Goal: Navigation & Orientation: Find specific page/section

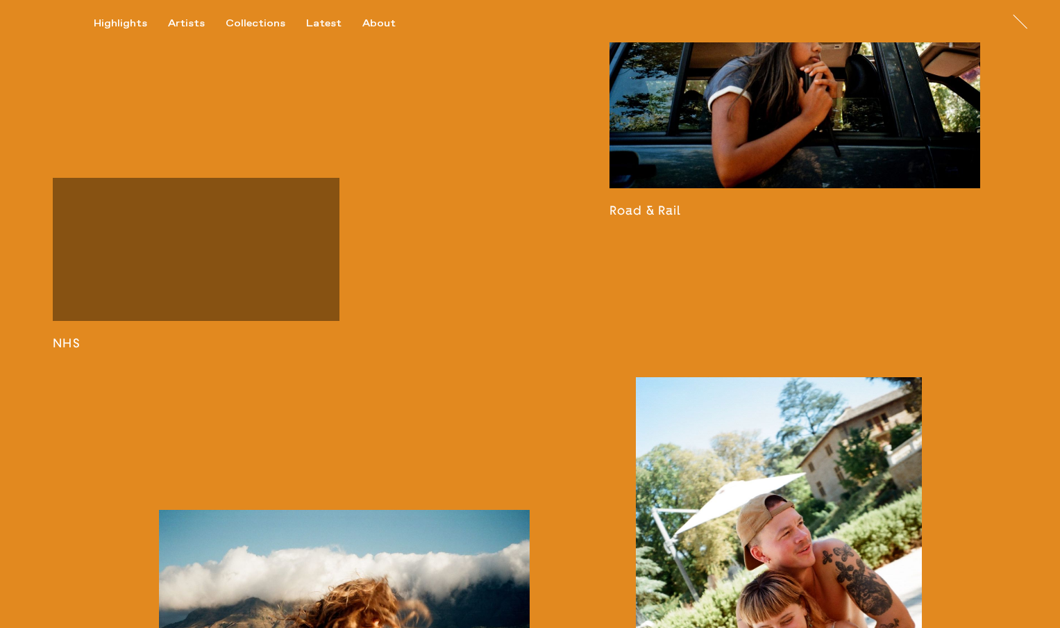
scroll to position [1857, 0]
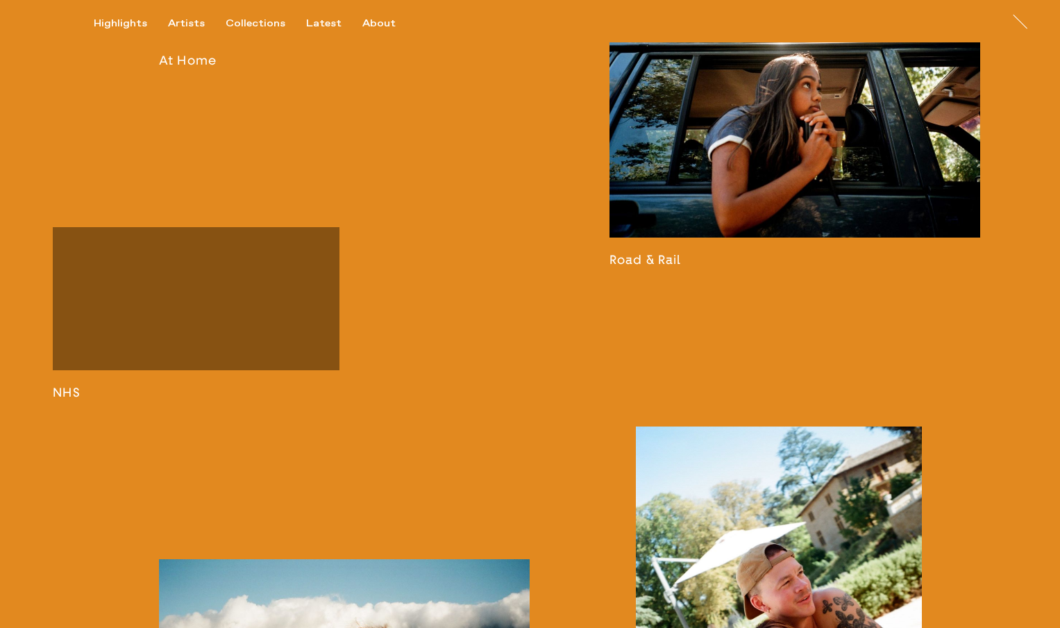
click at [766, 212] on link at bounding box center [795, 130] width 371 height 276
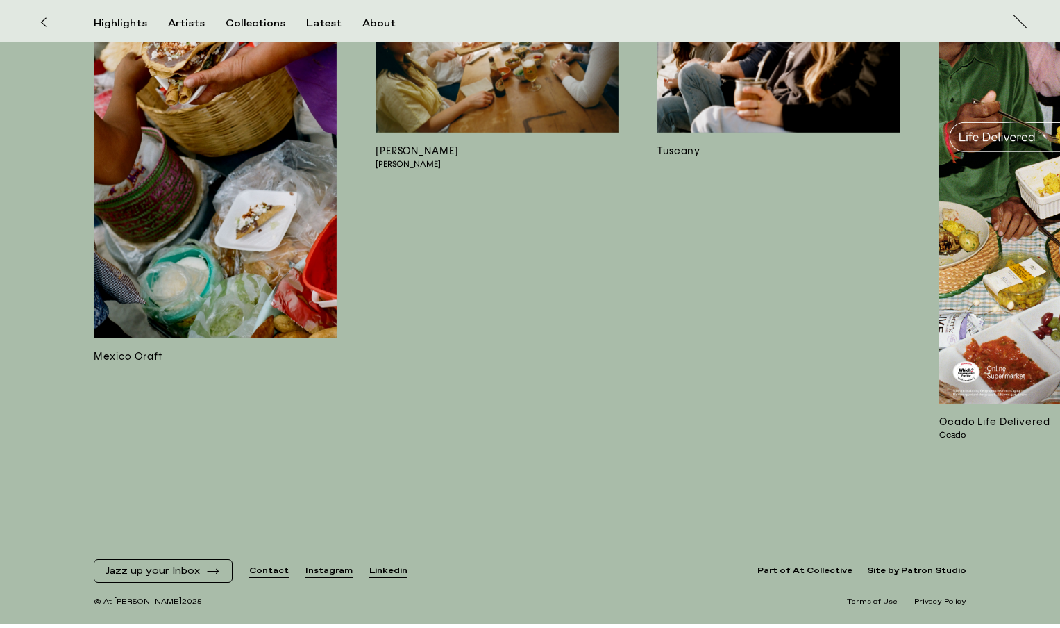
scroll to position [6898, 0]
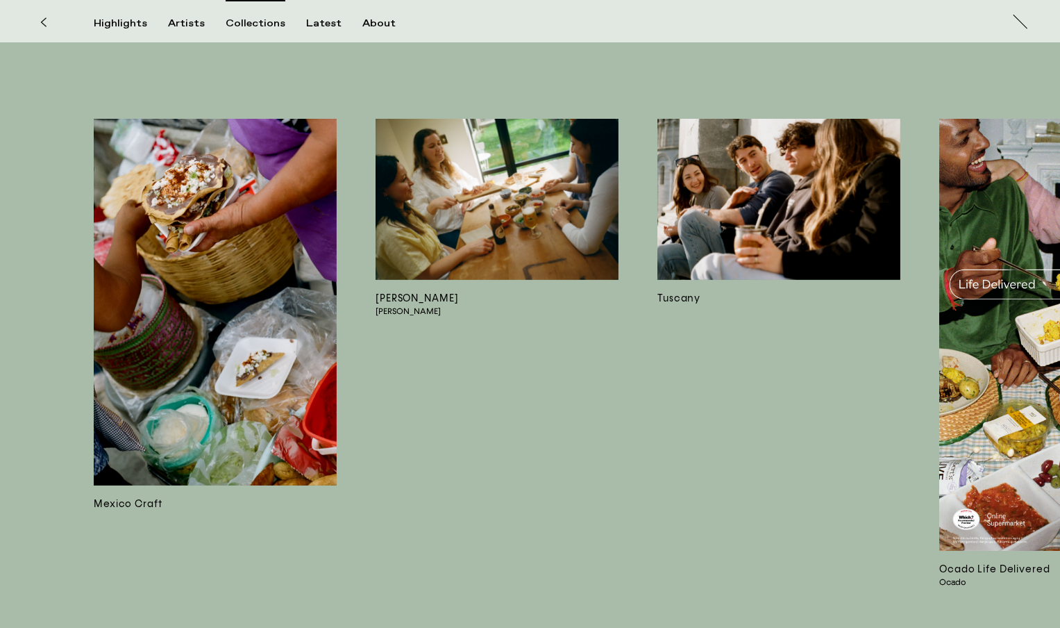
click at [276, 25] on div "Collections" at bounding box center [256, 23] width 60 height 12
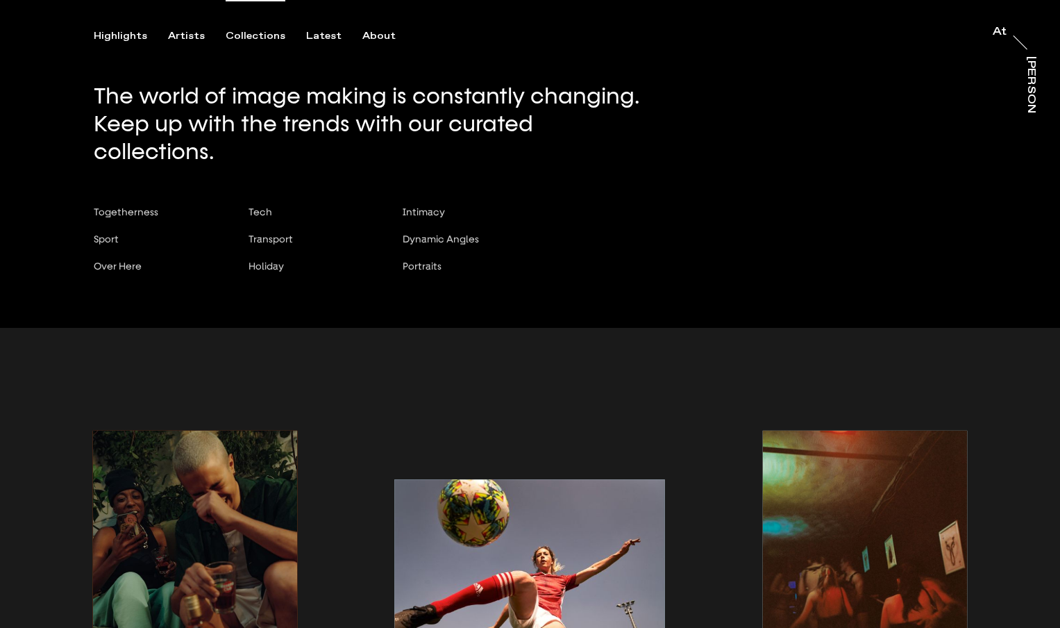
click at [258, 35] on div "Collections" at bounding box center [256, 36] width 60 height 12
click at [322, 33] on div "Latest" at bounding box center [323, 36] width 35 height 12
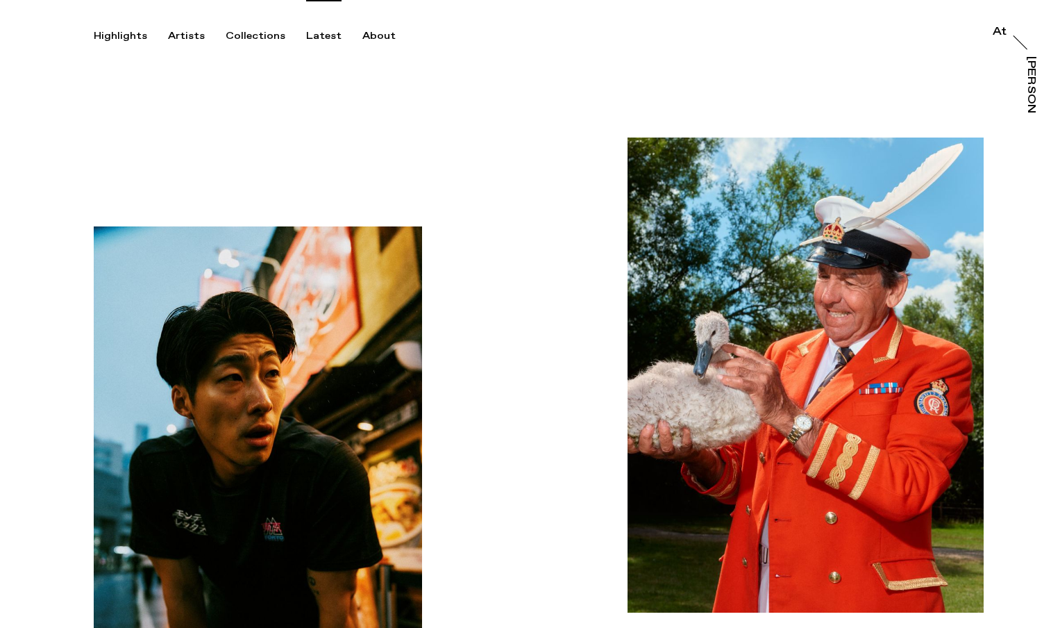
click at [377, 37] on div "About" at bounding box center [378, 36] width 33 height 12
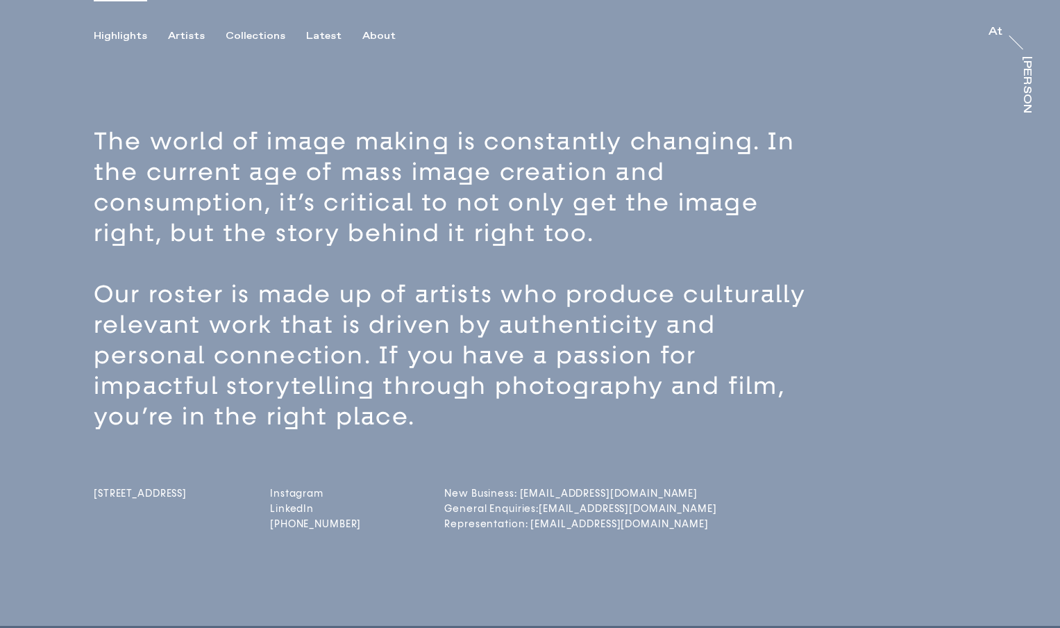
click at [124, 35] on div "Highlights" at bounding box center [120, 36] width 53 height 12
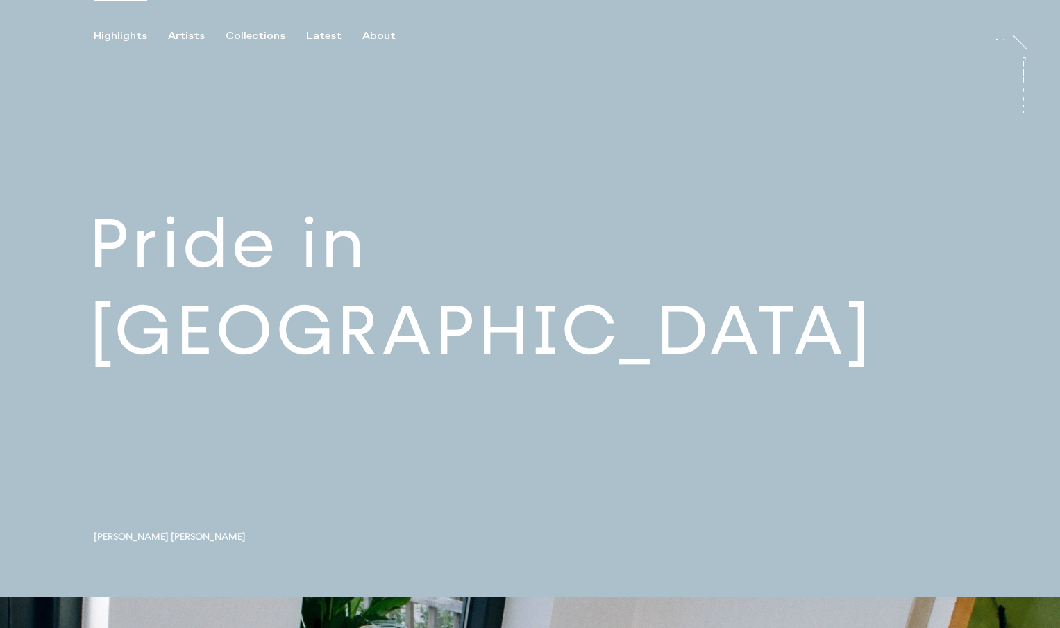
scroll to position [8, 0]
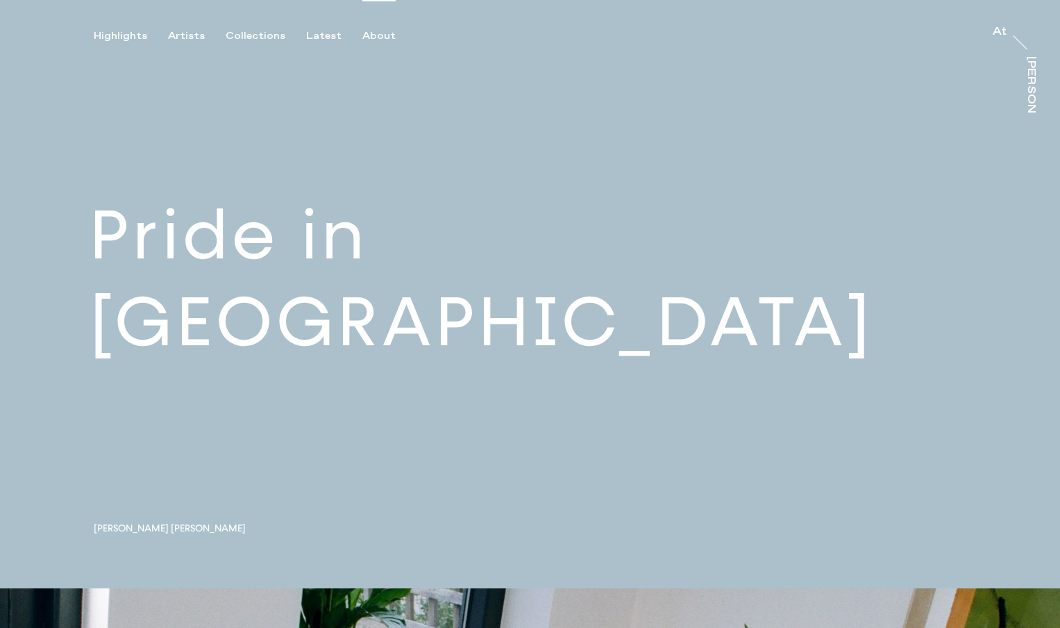
click at [364, 33] on div "About" at bounding box center [378, 36] width 33 height 12
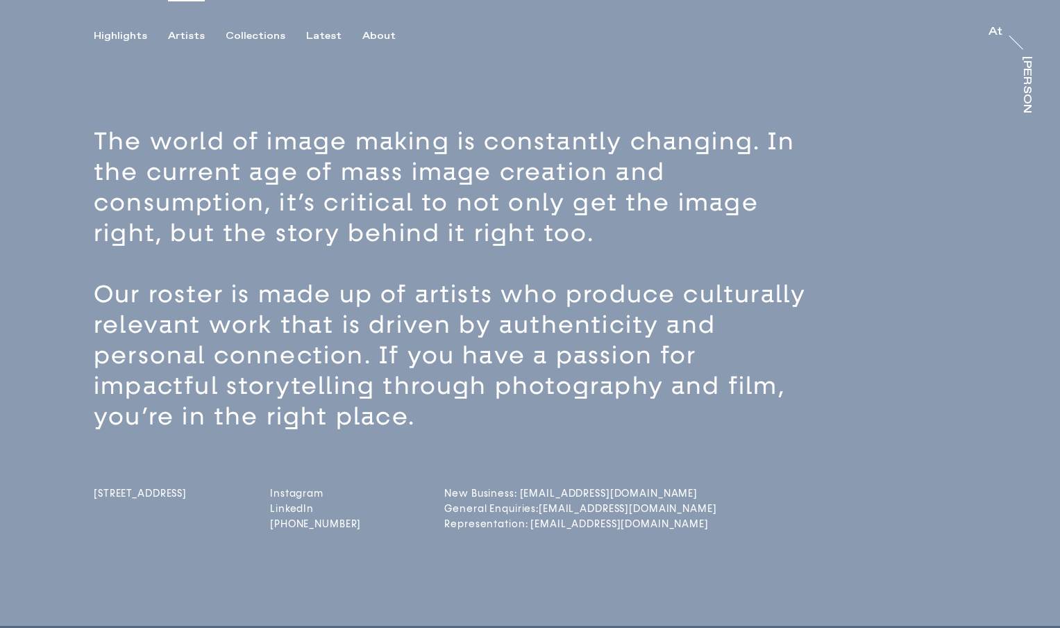
click at [198, 33] on div "Artists" at bounding box center [186, 36] width 37 height 12
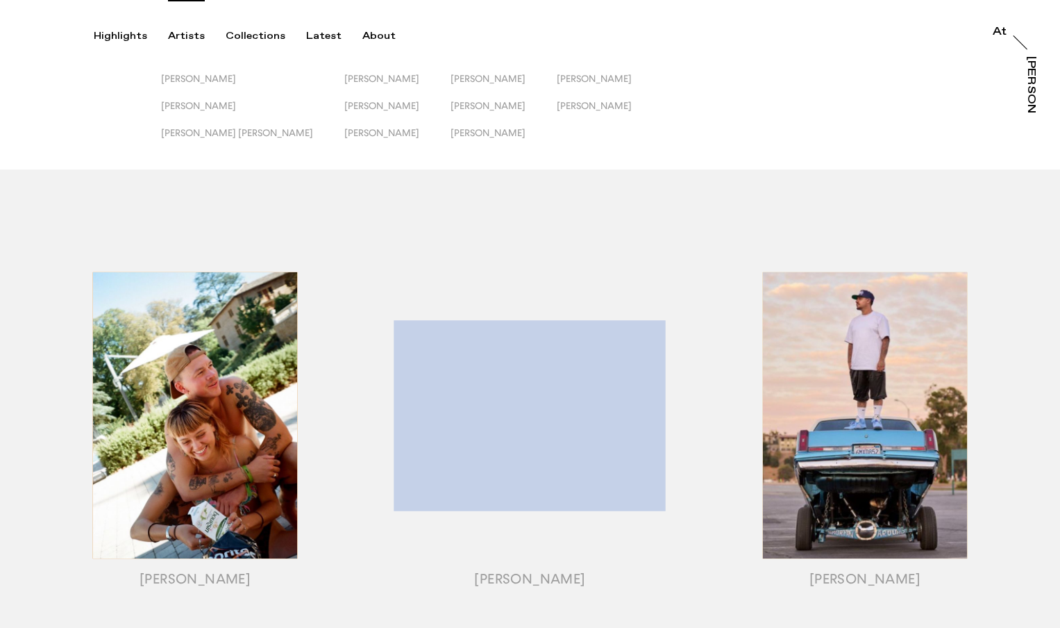
click at [187, 99] on div "[PERSON_NAME] [PERSON_NAME] [PERSON_NAME] [PERSON_NAME] [PERSON_NAME] [PERSON_N…" at bounding box center [369, 113] width 417 height 81
click at [194, 79] on span "[PERSON_NAME]" at bounding box center [198, 78] width 75 height 11
click at [189, 104] on span "[PERSON_NAME]" at bounding box center [198, 105] width 75 height 11
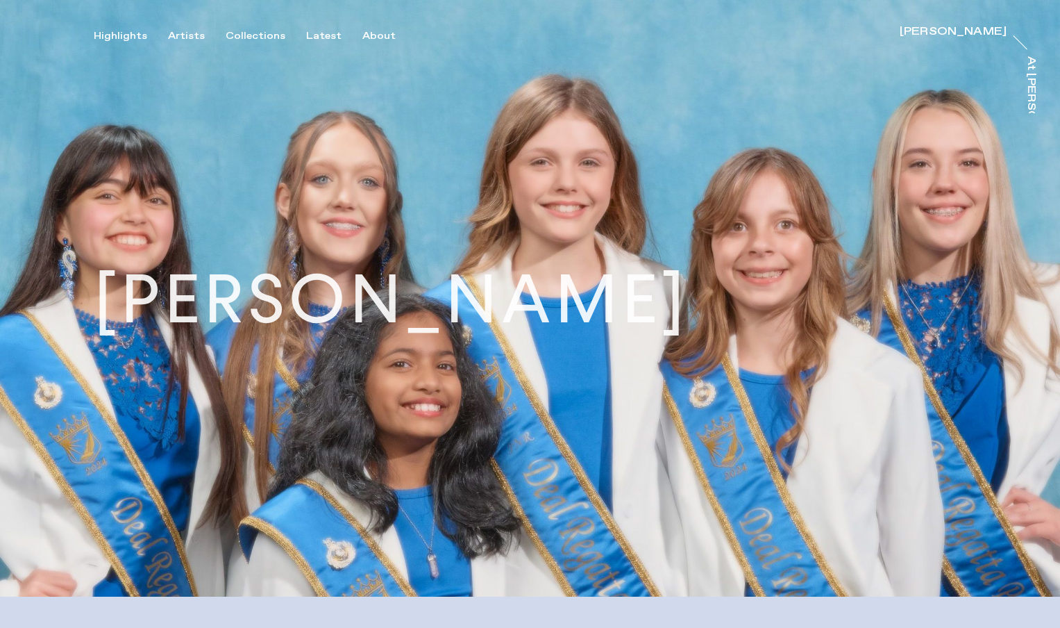
click at [995, 34] on div "[PERSON_NAME]" at bounding box center [953, 31] width 107 height 11
click at [119, 28] on div "Highlights Artists Collections Latest About [PERSON_NAME] [PERSON_NAME] At [PER…" at bounding box center [532, 21] width 1064 height 42
click at [119, 31] on div "Highlights" at bounding box center [120, 36] width 53 height 12
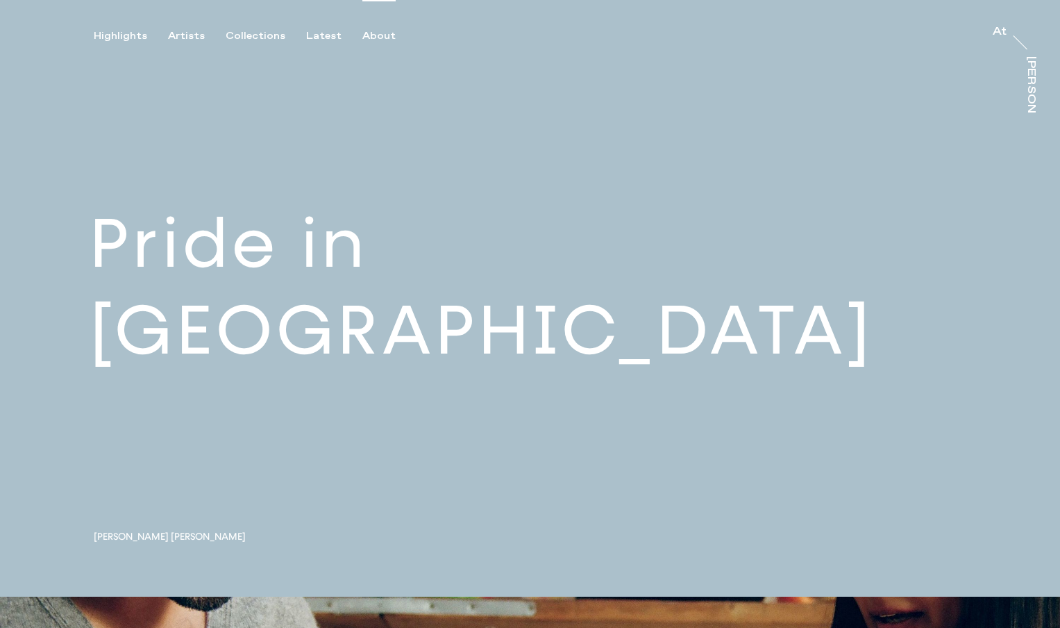
click at [381, 38] on div "About" at bounding box center [378, 36] width 33 height 12
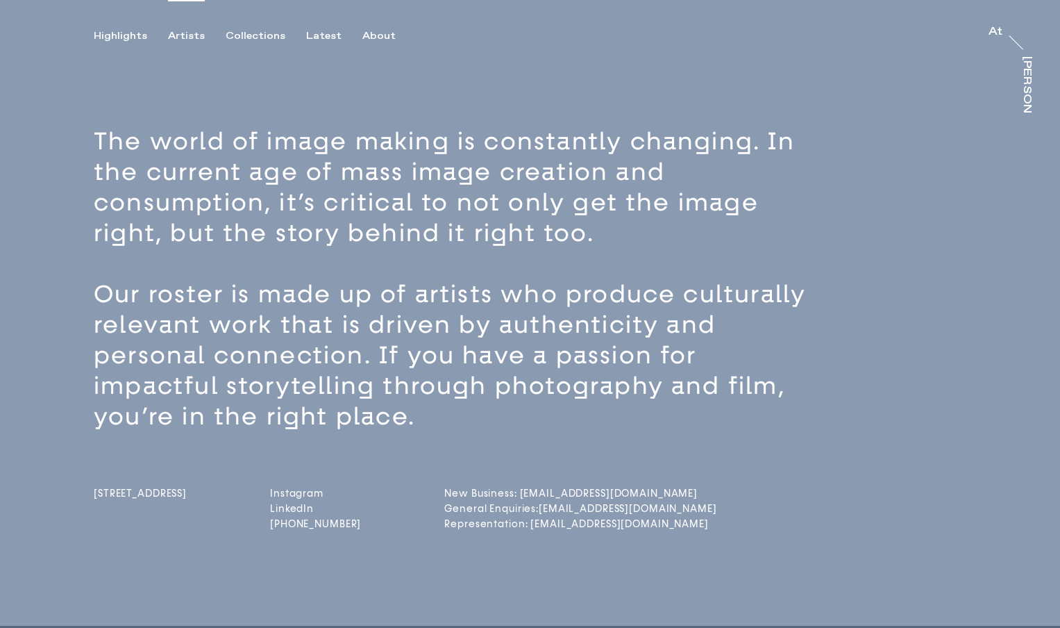
click at [195, 34] on div "Artists" at bounding box center [186, 36] width 37 height 12
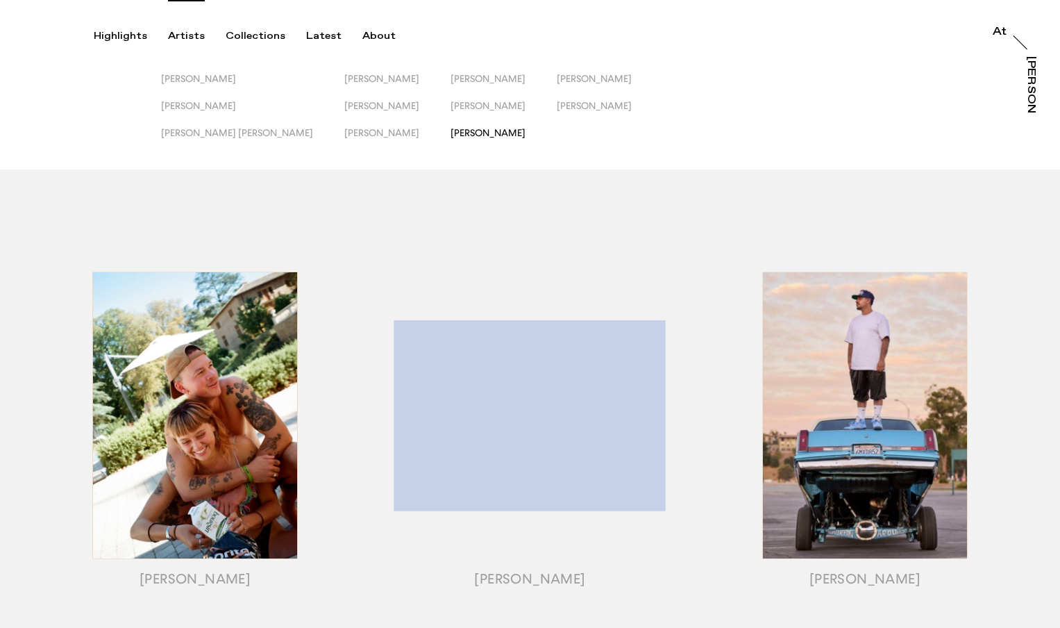
click at [451, 134] on span "[PERSON_NAME]" at bounding box center [488, 132] width 75 height 11
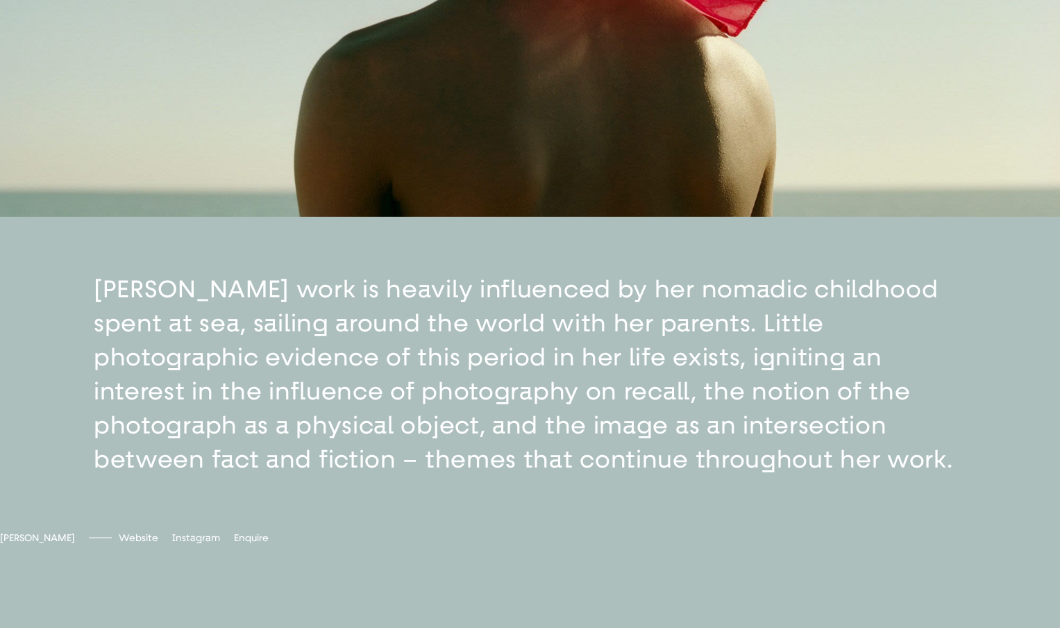
scroll to position [594, 0]
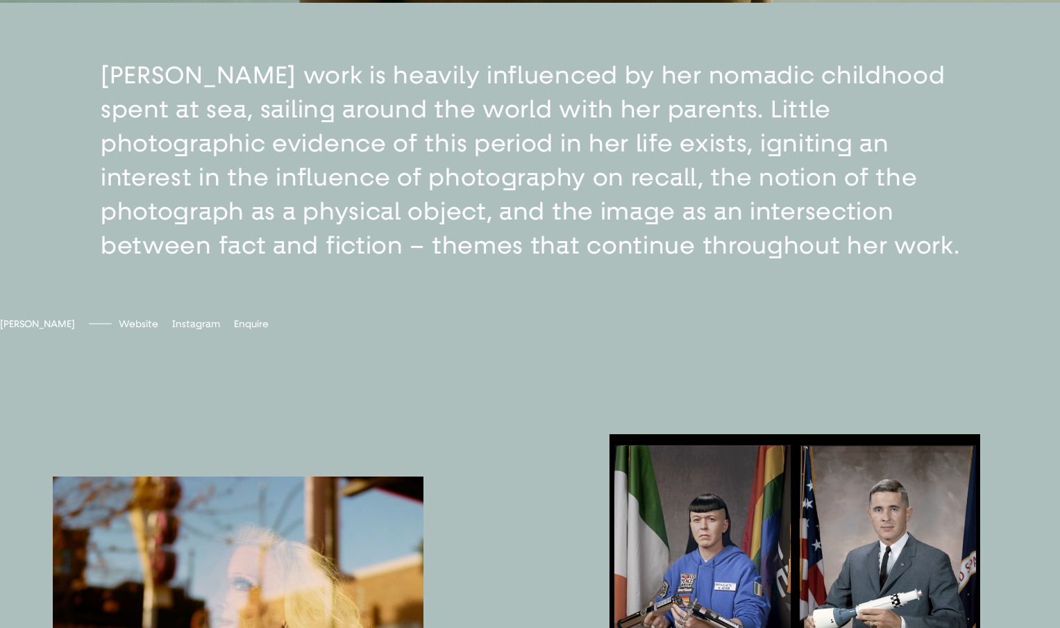
click at [523, 292] on button "button" at bounding box center [530, 160] width 1060 height 315
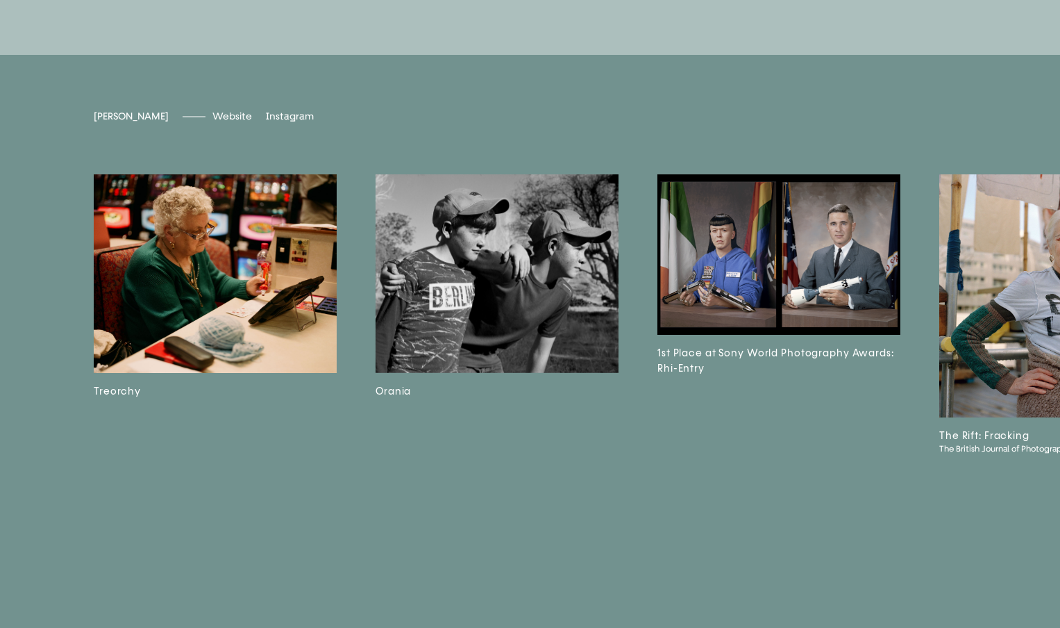
scroll to position [5171, 0]
